Goal: Task Accomplishment & Management: Manage account settings

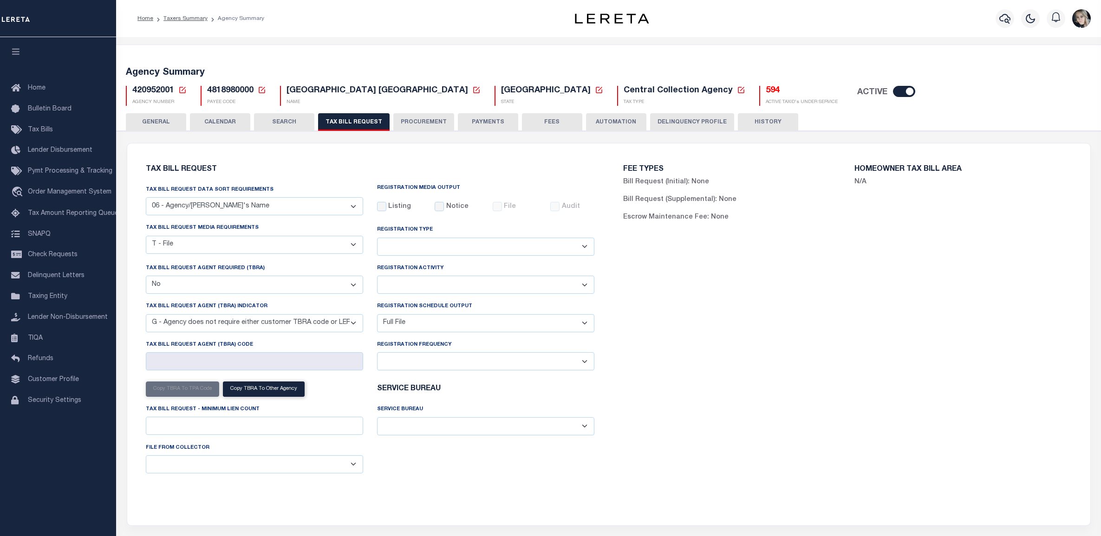
select select "29"
select select "22"
select select "false"
select select "15"
select select "1"
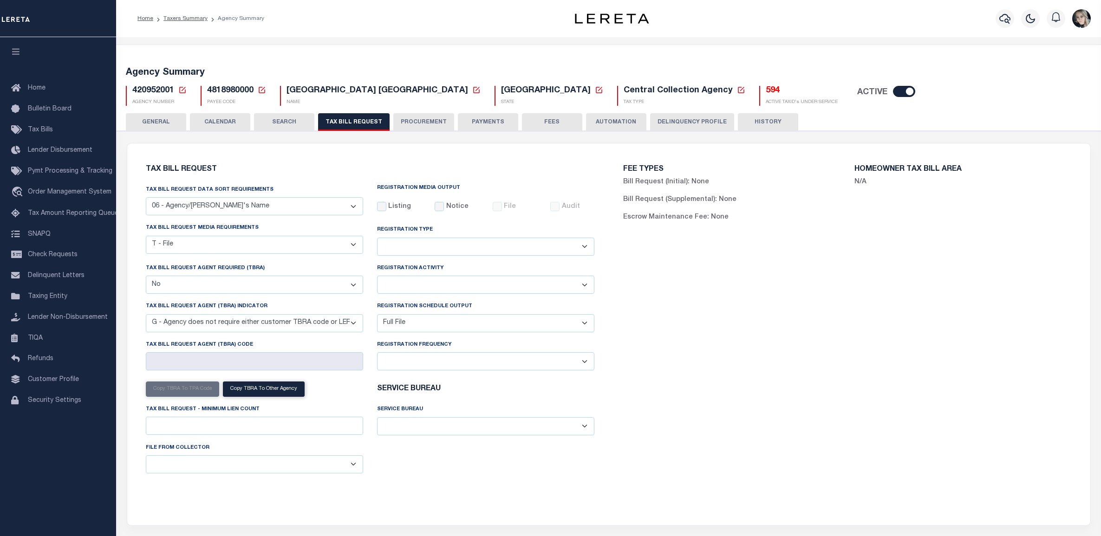
select select
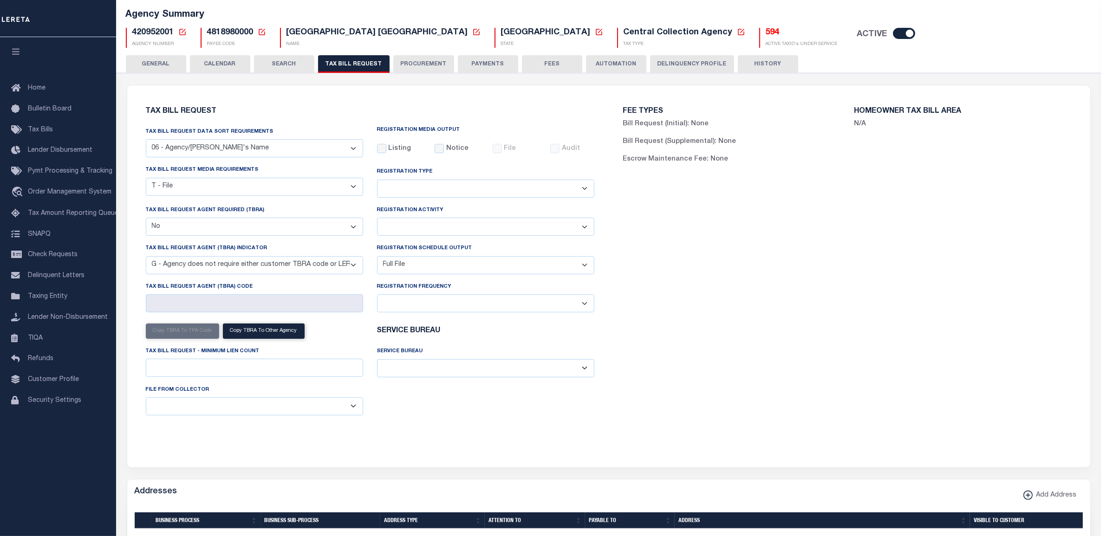
scroll to position [58, 0]
click at [177, 29] on h5 "420952001 Agency Number Edit Cancel Ok Cancel Ok" at bounding box center [159, 33] width 54 height 10
click at [182, 33] on icon at bounding box center [182, 32] width 8 height 8
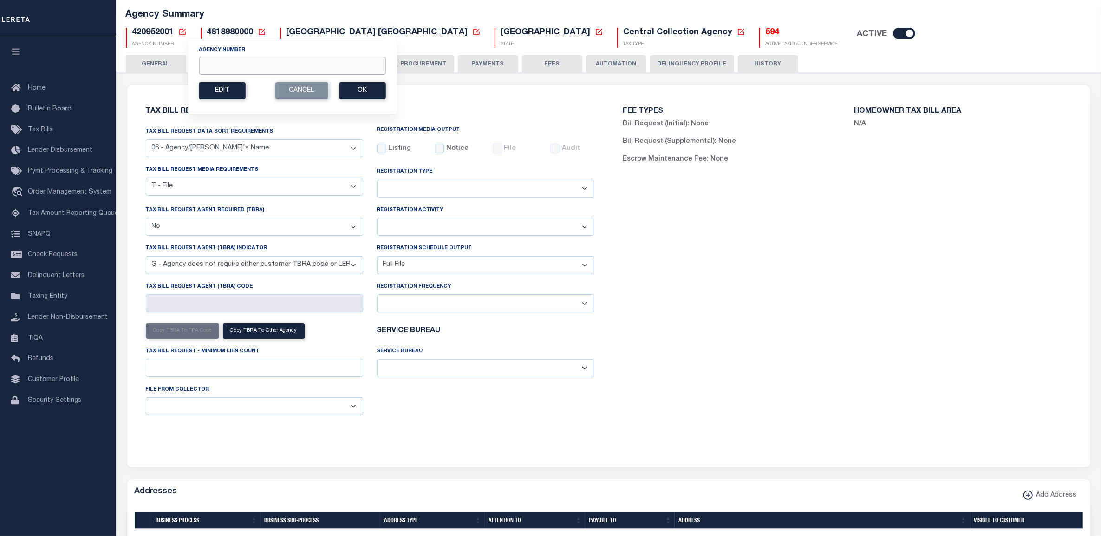
click at [219, 72] on input "Agency Number" at bounding box center [292, 66] width 187 height 18
paste input "190190000"
type input "190190000"
click at [377, 94] on button "Ok" at bounding box center [362, 90] width 46 height 17
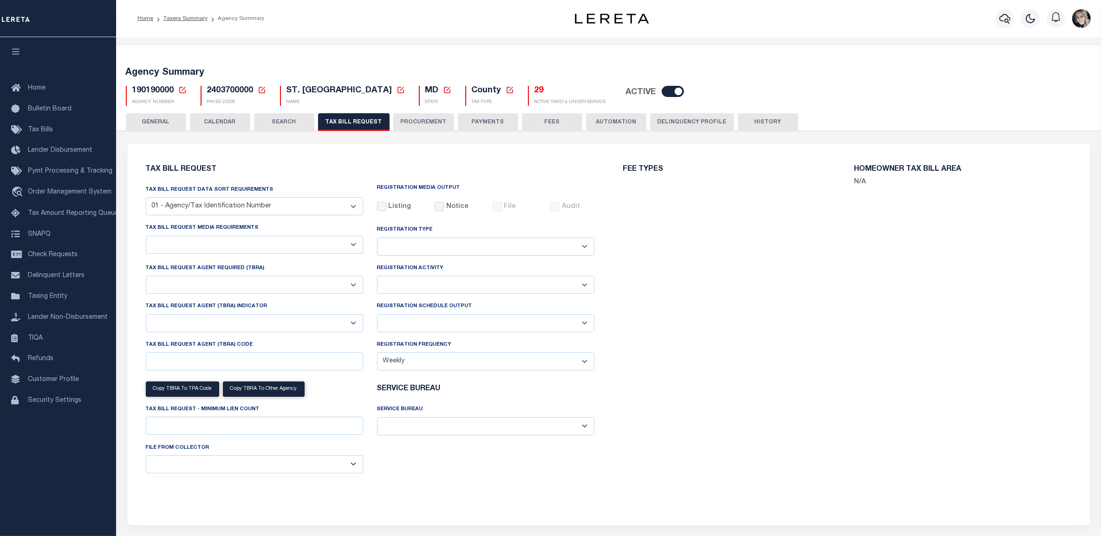
select select "27"
checkbox input "false"
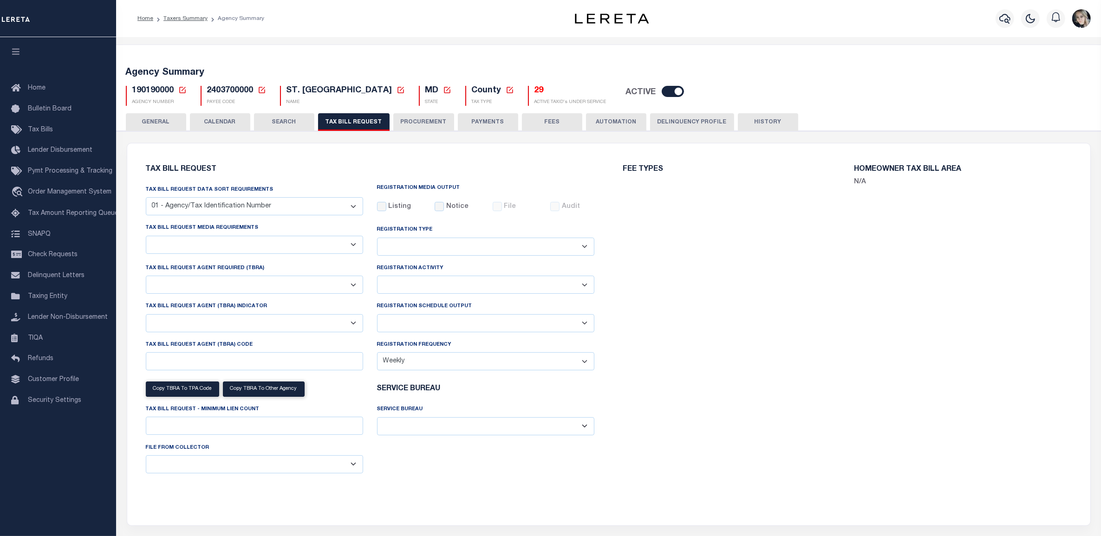
select select "22"
select select "false"
select select "15"
select select
select select "7803021001"
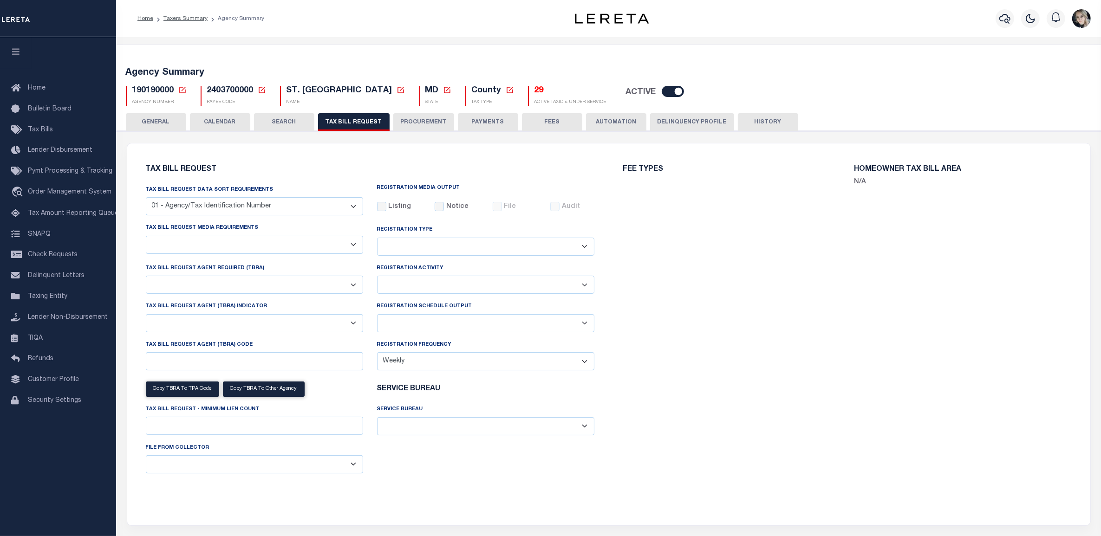
select select "3"
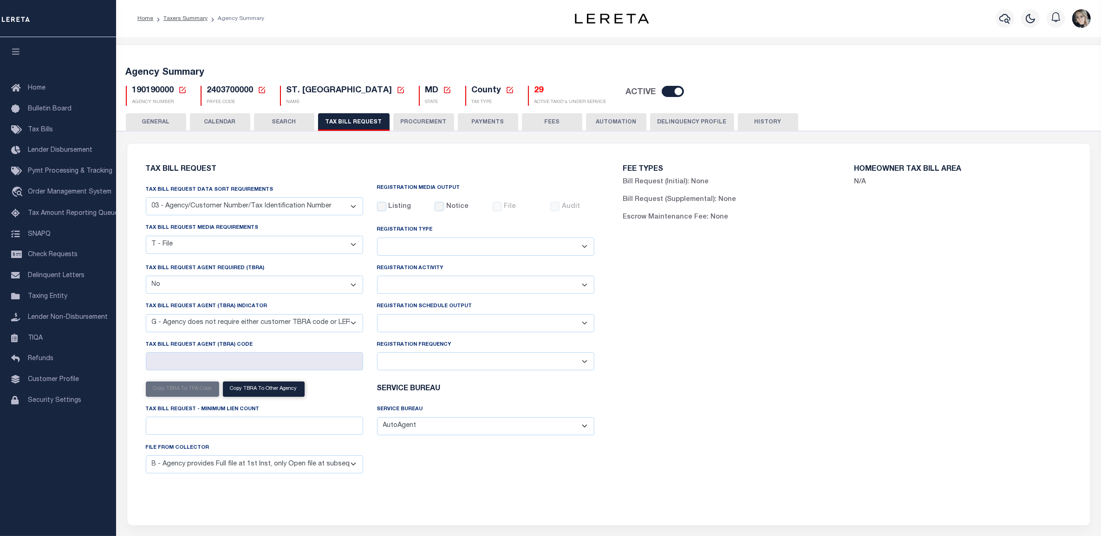
click at [412, 324] on select "Delta File Full File" at bounding box center [485, 323] width 217 height 18
select select "1"
click at [377, 316] on select "Delta File Full File" at bounding box center [485, 323] width 217 height 18
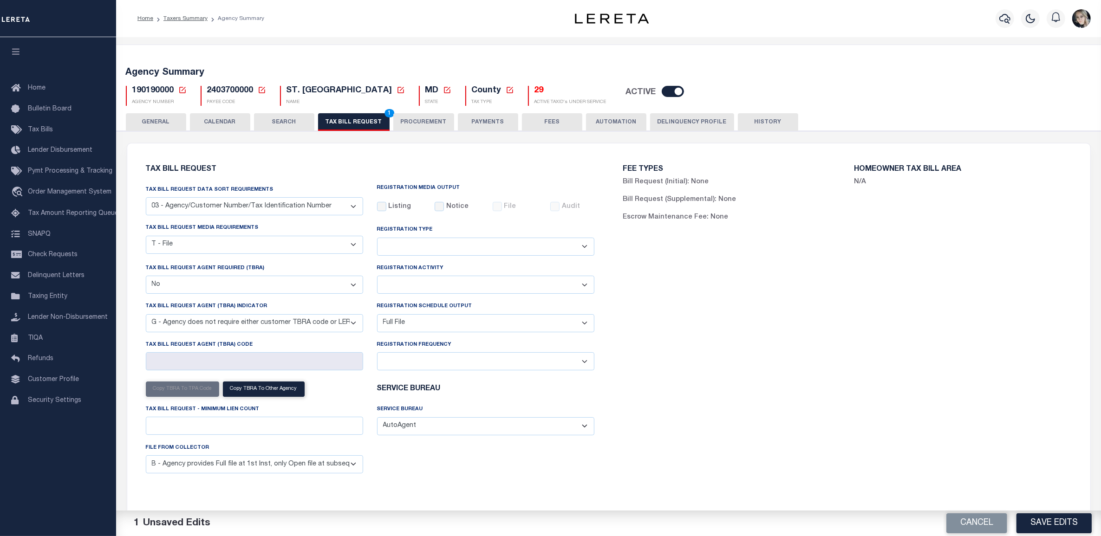
click at [808, 370] on div "FEE TYPES Bill Request (Initial): None Bill Request (Supplemental): None Escrow…" at bounding box center [847, 329] width 477 height 349
click at [1042, 523] on button "Save Edits" at bounding box center [1054, 524] width 75 height 20
drag, startPoint x: 677, startPoint y: 370, endPoint x: 865, endPoint y: 439, distance: 200.0
click at [681, 371] on div "FEE TYPES Bill Request (Initial): None Bill Request (Supplemental): None Escrow…" at bounding box center [847, 329] width 477 height 349
click at [810, 429] on div "FEE TYPES Bill Request (Initial): None Bill Request (Supplemental): None Escrow…" at bounding box center [847, 329] width 477 height 349
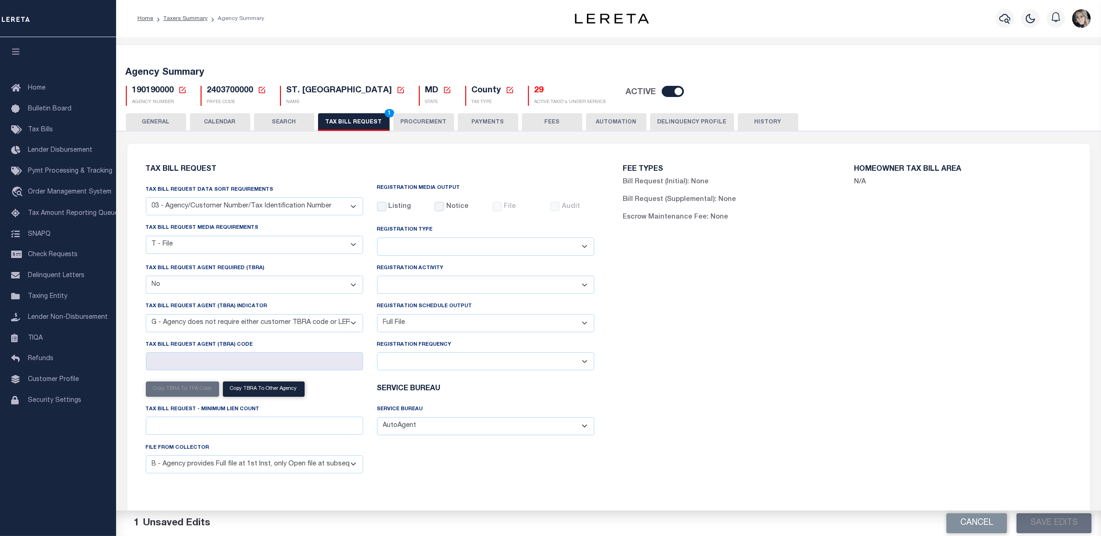
click at [353, 122] on button "TAX BILL REQUEST 1" at bounding box center [354, 122] width 72 height 18
click at [1066, 525] on button "Save Edits" at bounding box center [1054, 524] width 75 height 20
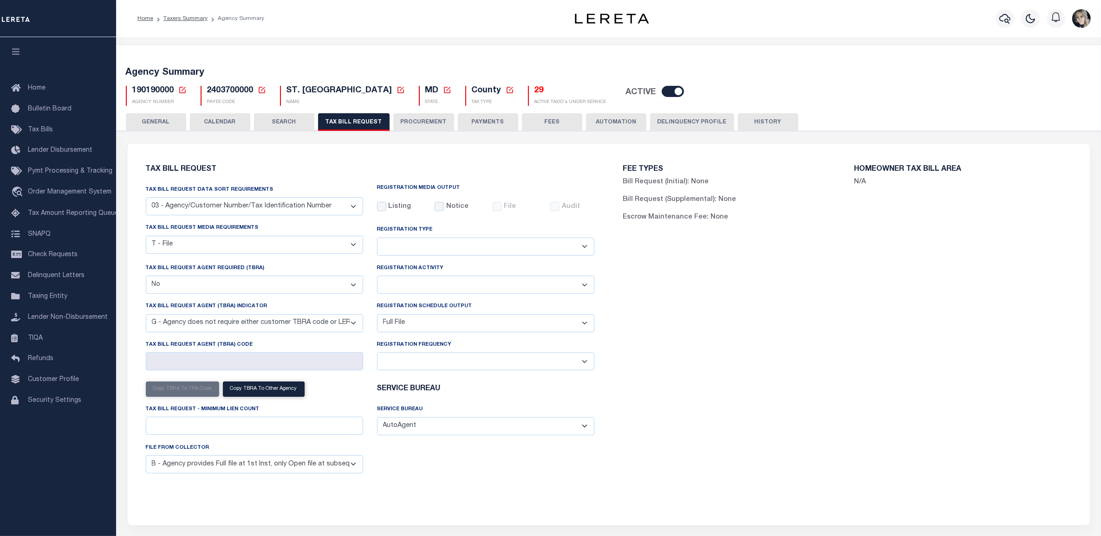
click at [535, 92] on h5 "29" at bounding box center [571, 91] width 72 height 10
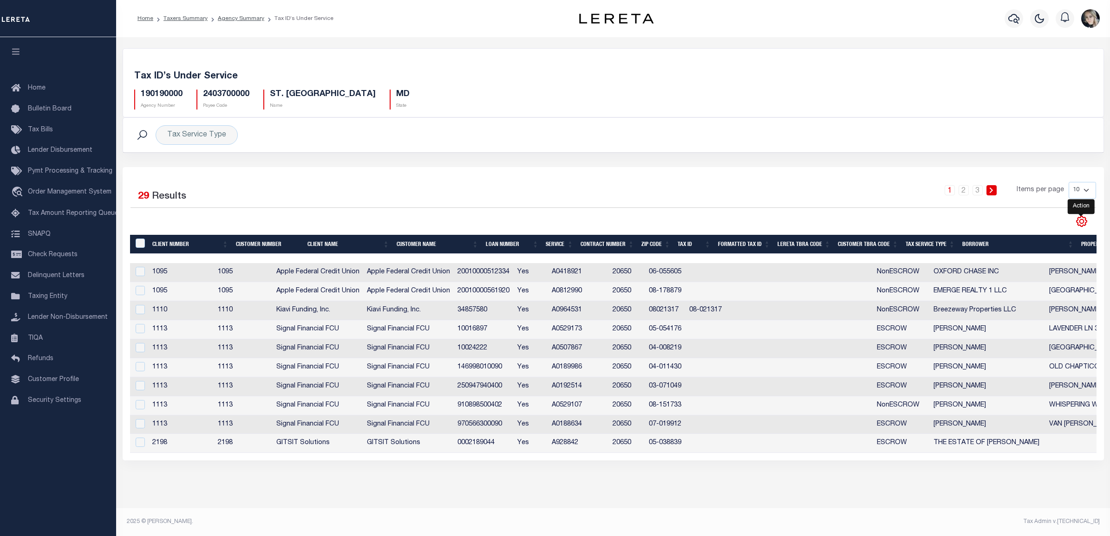
click at [1078, 222] on icon "" at bounding box center [1082, 222] width 12 height 12
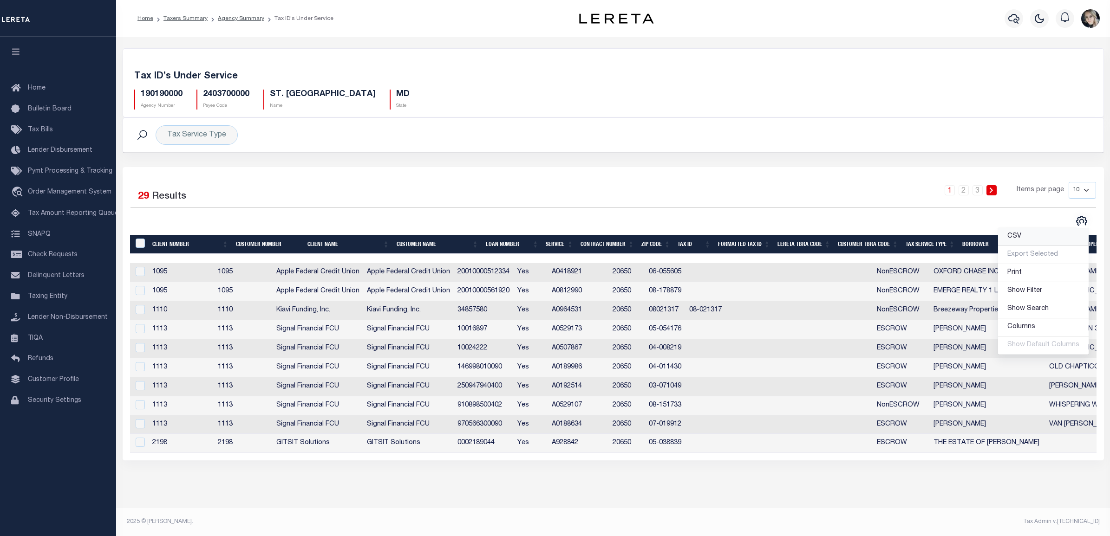
click at [1074, 238] on link "CSV" at bounding box center [1043, 237] width 91 height 18
